Goal: Task Accomplishment & Management: Manage account settings

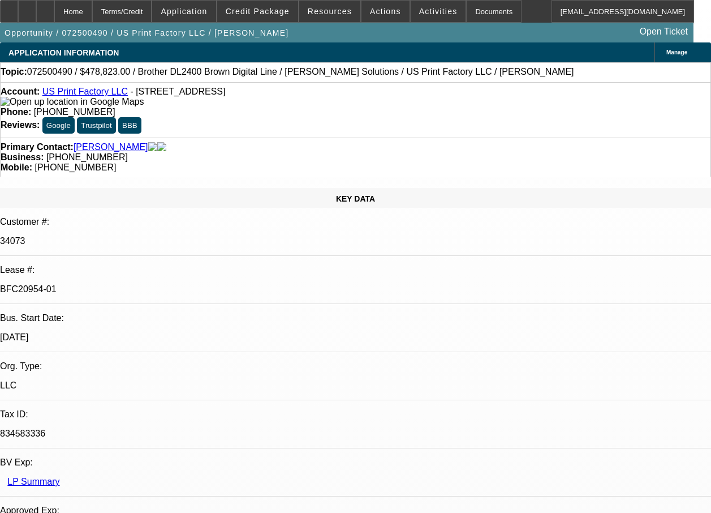
select select "0"
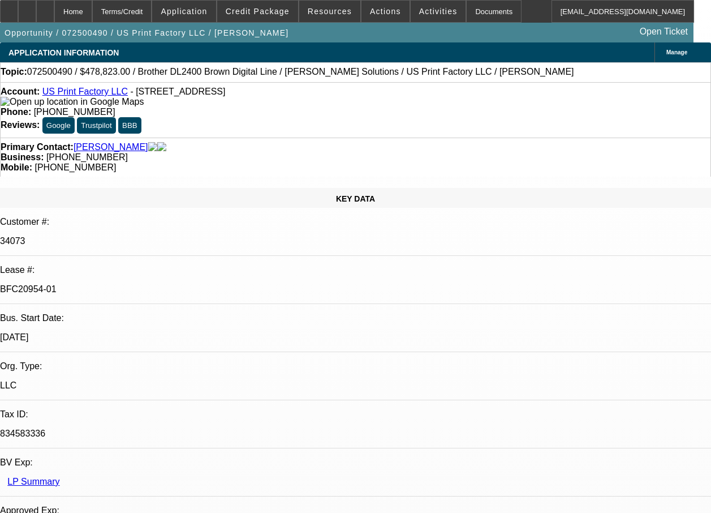
select select "0"
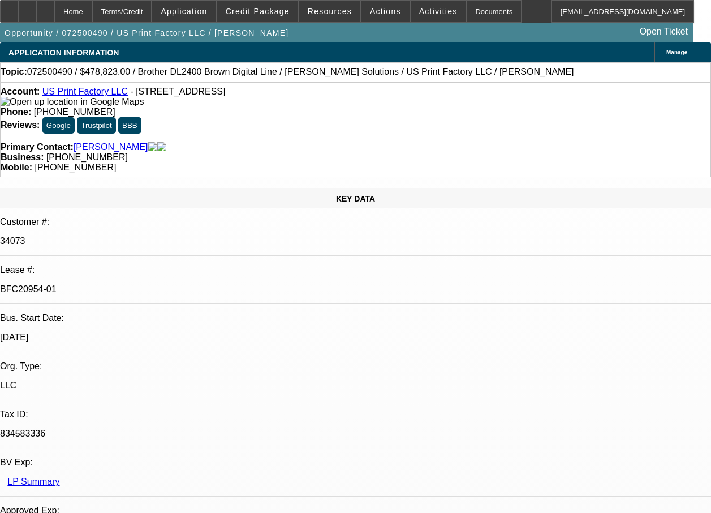
select select "0"
select select "1"
select select "6"
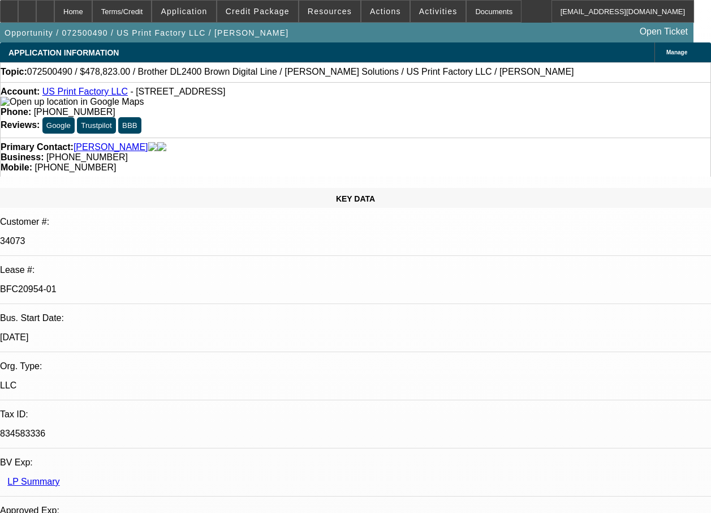
select select "1"
select select "6"
select select "1"
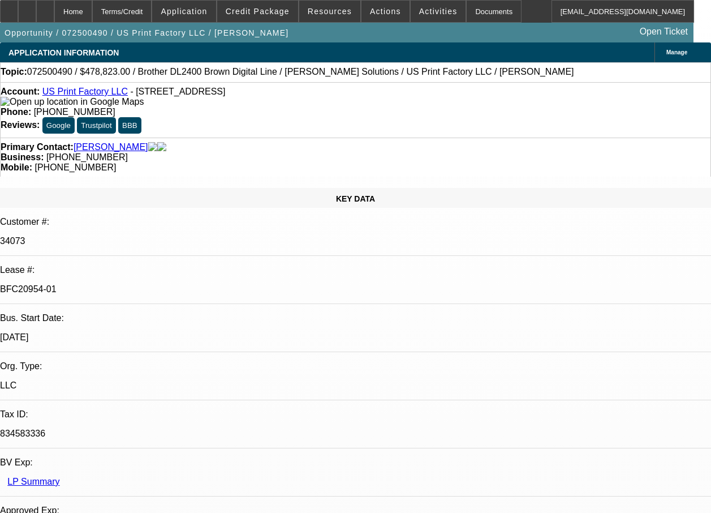
select select "6"
select select "1"
select select "6"
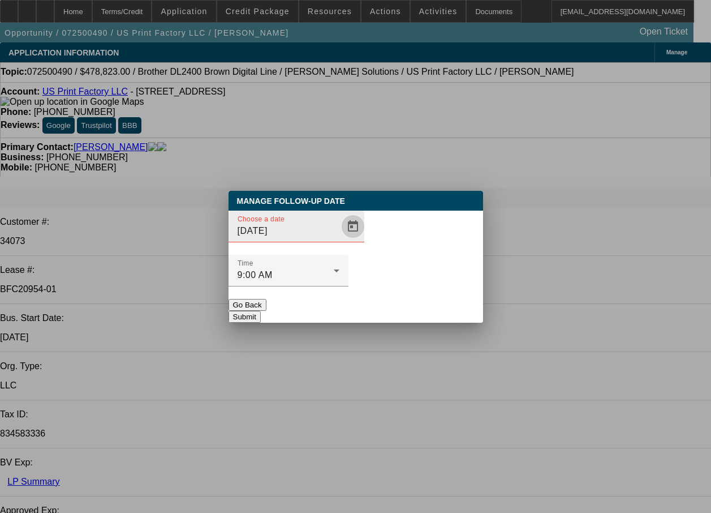
click at [340, 240] on span "Open calendar" at bounding box center [353, 226] width 27 height 27
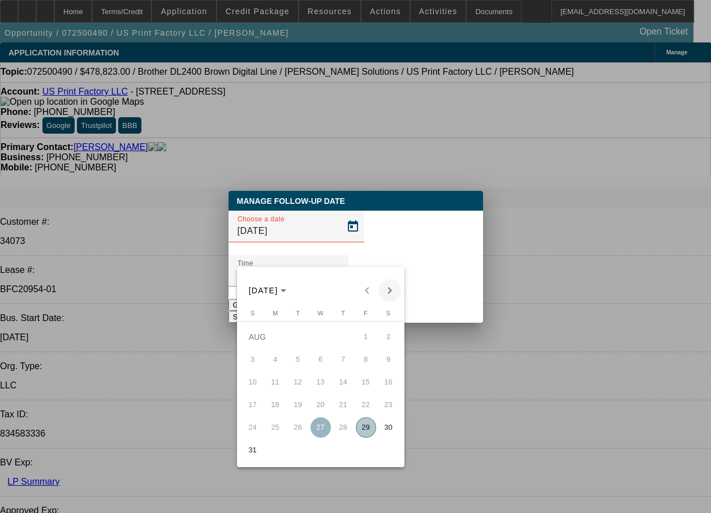
click at [390, 290] on span "Next month" at bounding box center [390, 290] width 23 height 23
click at [364, 383] on span "12" at bounding box center [366, 382] width 20 height 20
type input "[DATE]"
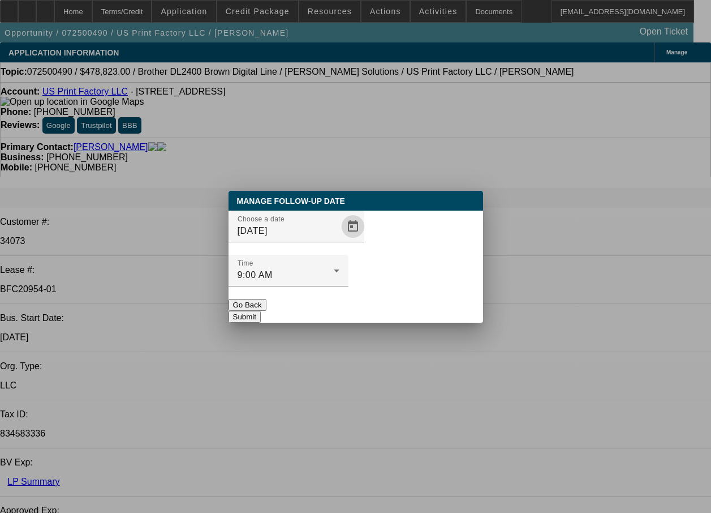
click at [261, 311] on button "Submit" at bounding box center [245, 317] width 32 height 12
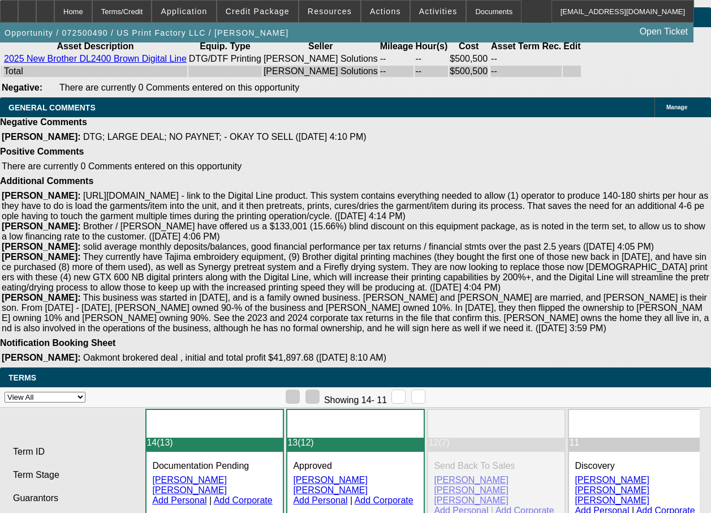
scroll to position [2914, 0]
